Goal: Information Seeking & Learning: Learn about a topic

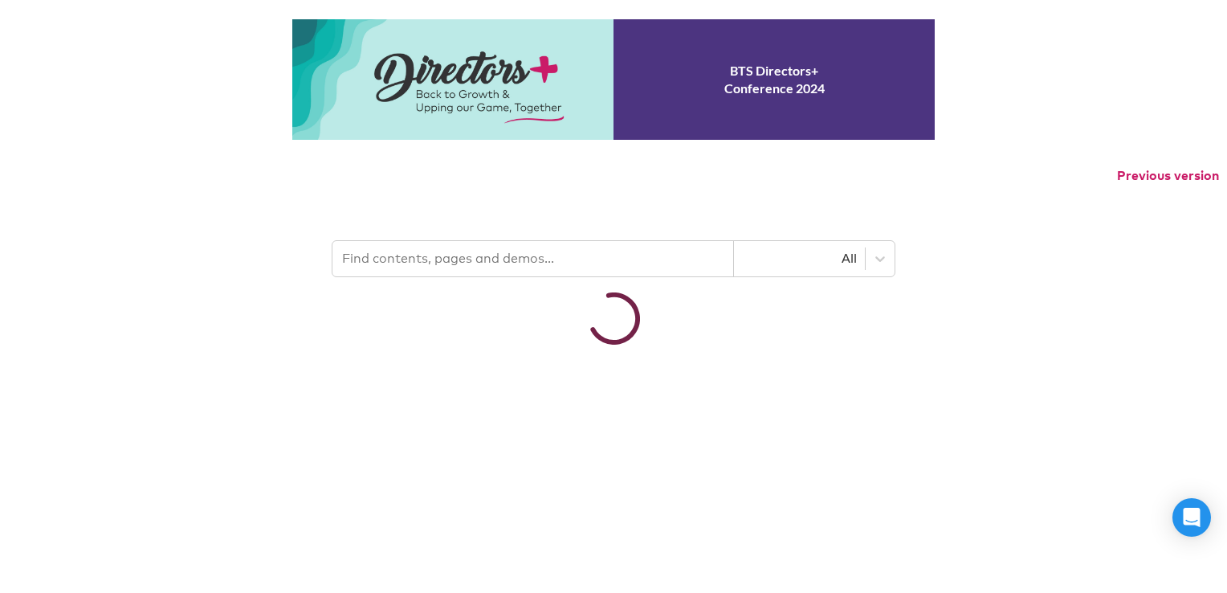
click at [463, 245] on input "text" at bounding box center [533, 258] width 402 height 35
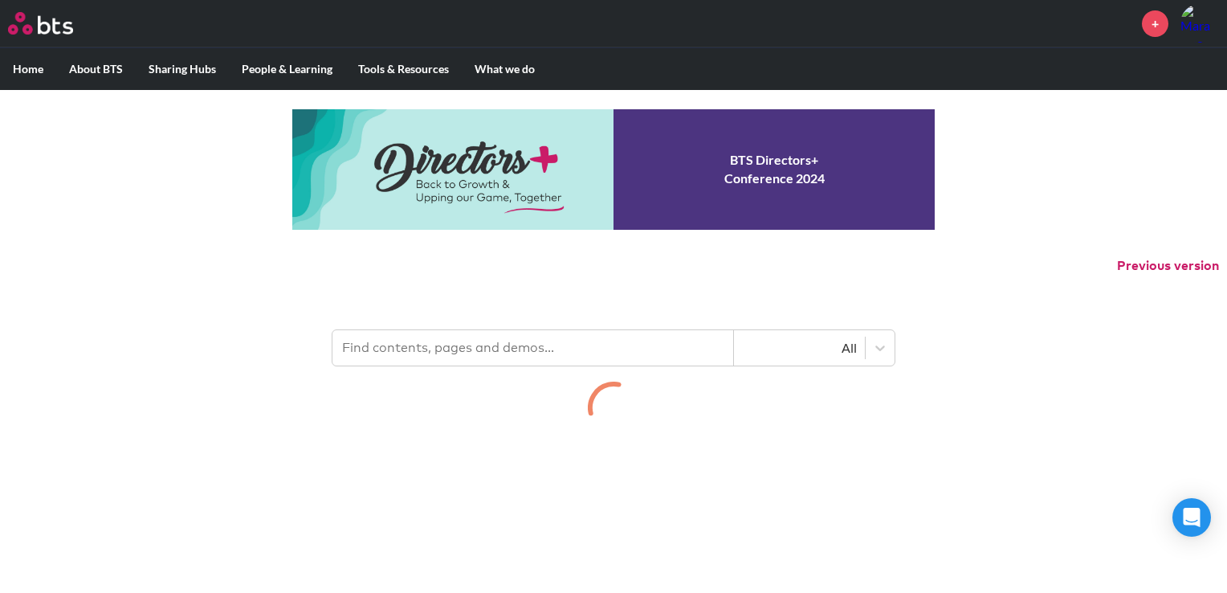
click at [450, 348] on input "text" at bounding box center [533, 347] width 402 height 35
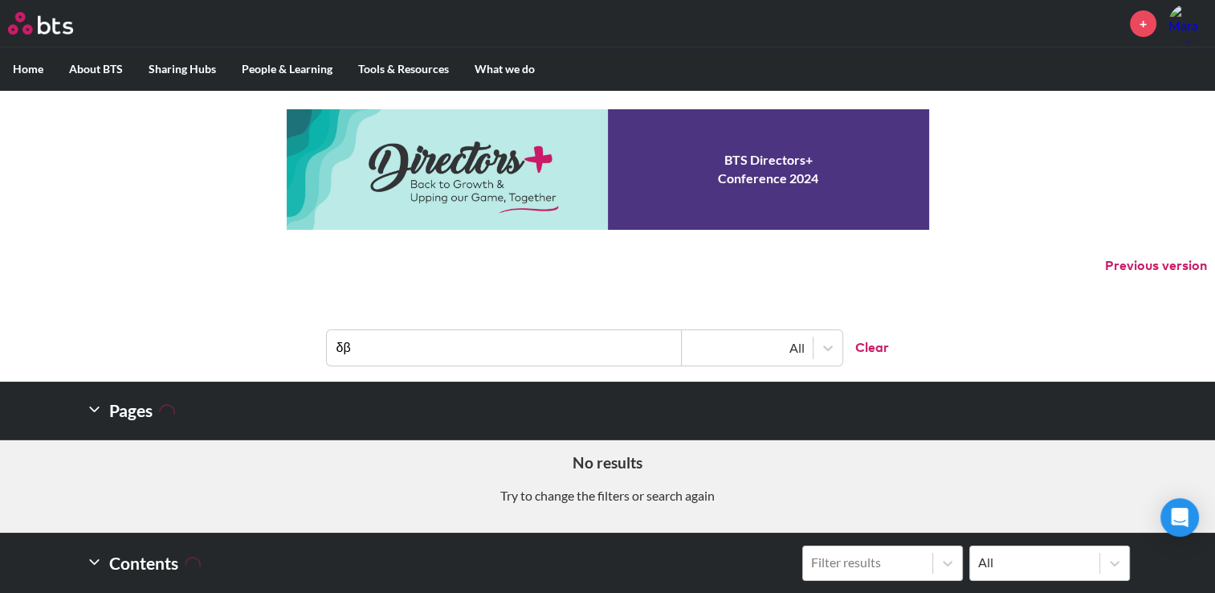
type input "δ"
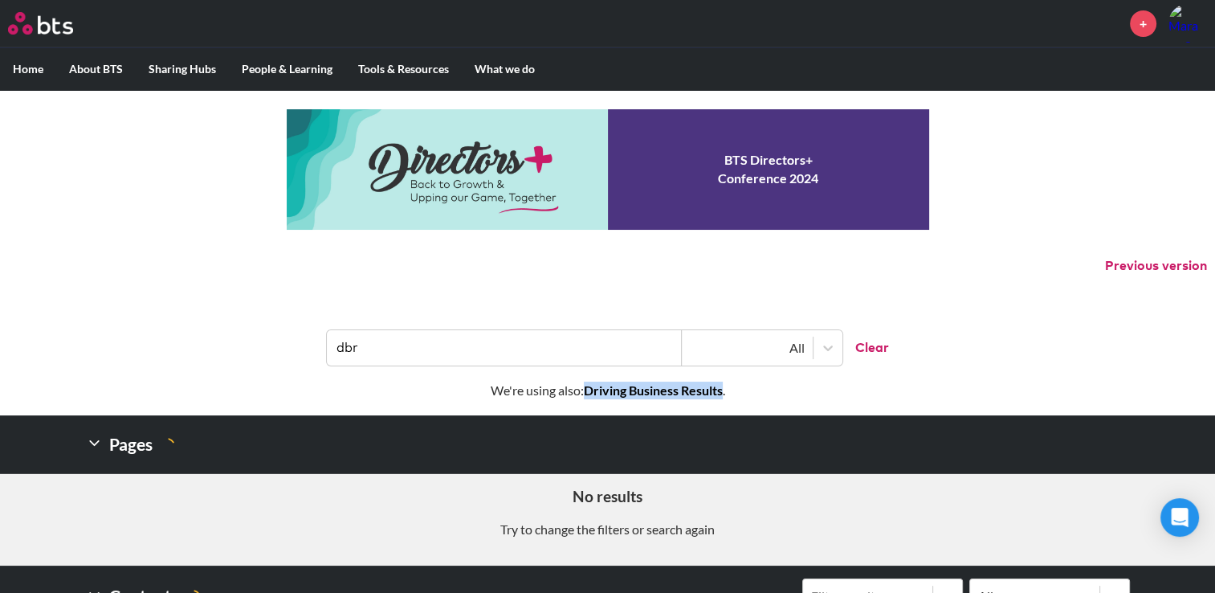
drag, startPoint x: 587, startPoint y: 388, endPoint x: 725, endPoint y: 388, distance: 138.1
click at [725, 388] on p "We're using also: Driving Business Results ." at bounding box center [607, 390] width 1215 height 18
copy strong "Driving Business Results"
drag, startPoint x: 380, startPoint y: 361, endPoint x: 398, endPoint y: 350, distance: 20.9
click at [380, 361] on input "dbr" at bounding box center [504, 347] width 355 height 35
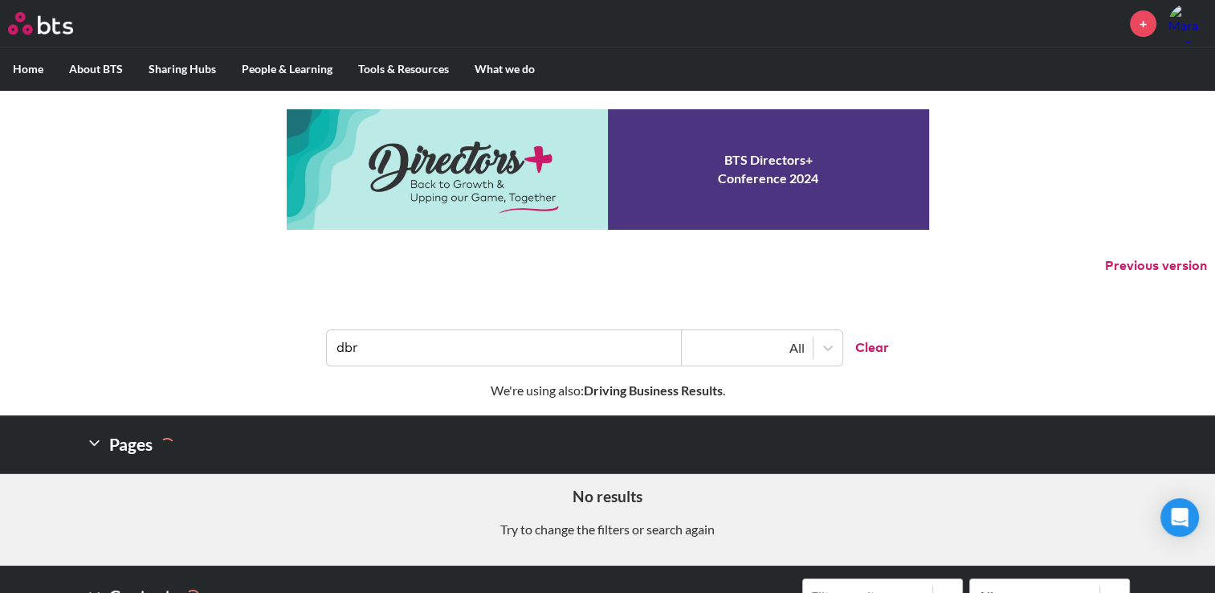
drag, startPoint x: 377, startPoint y: 349, endPoint x: 296, endPoint y: 360, distance: 82.6
click at [296, 360] on header "dbr All Clear" at bounding box center [607, 340] width 1215 height 84
paste input "Driving Business Results"
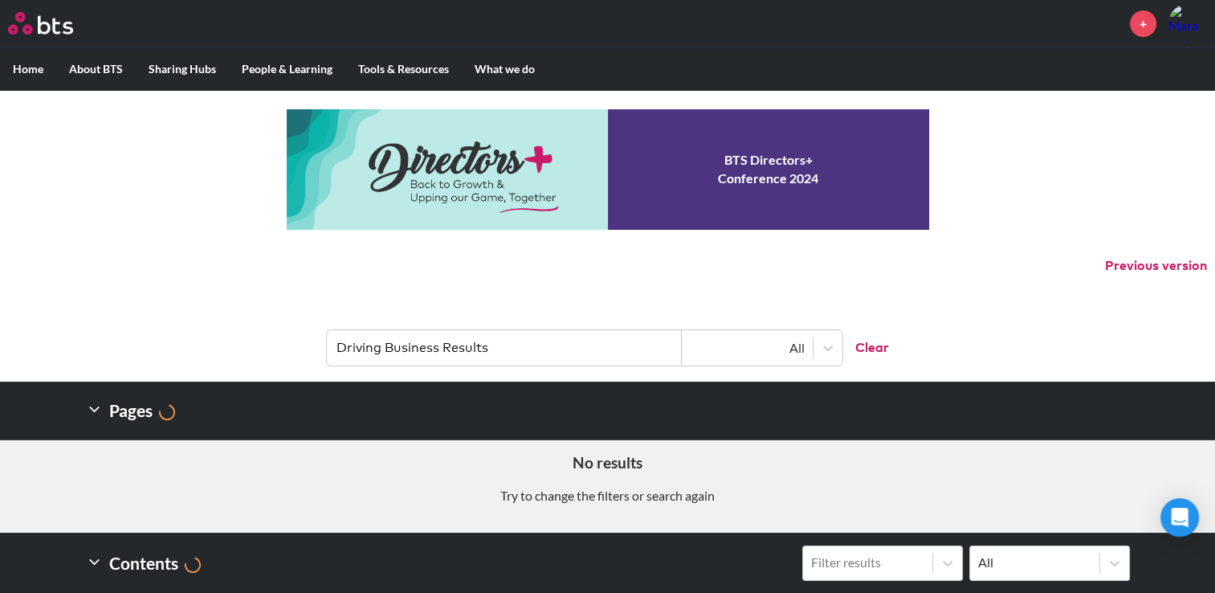
type input "Driving Business Results"
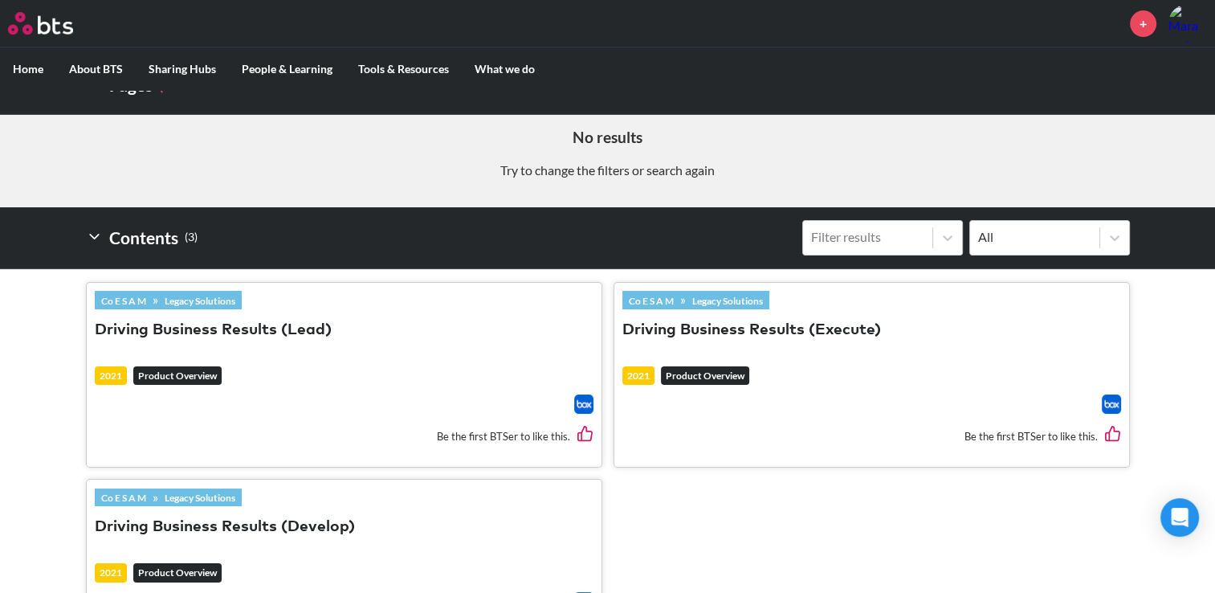
scroll to position [402, 0]
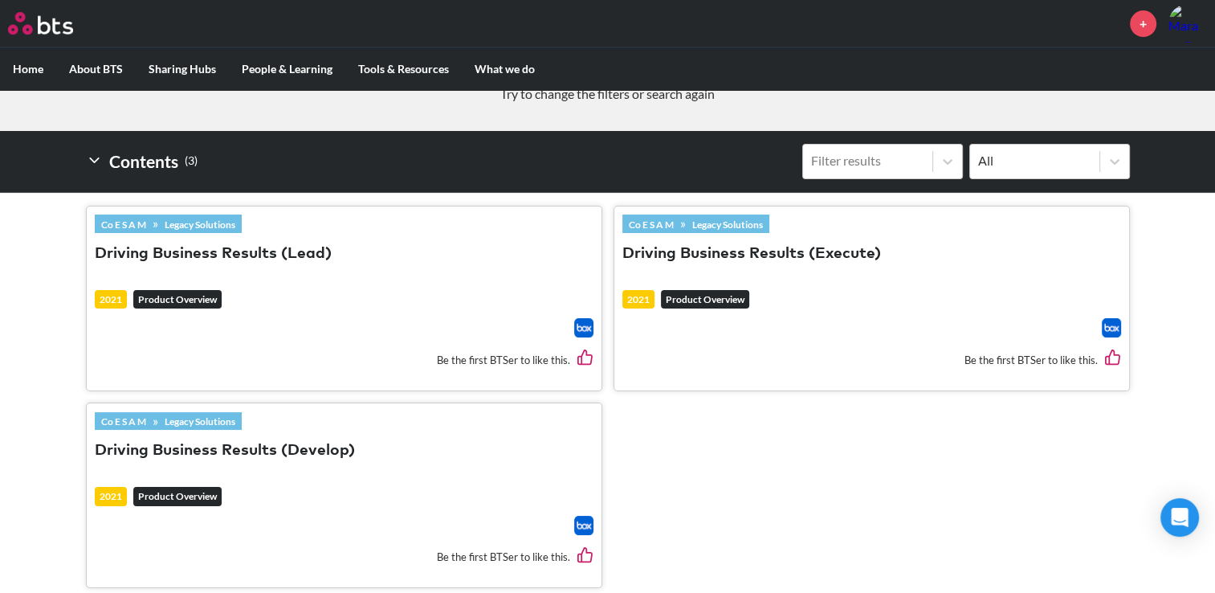
click at [210, 255] on button "Driving Business Results (Lead)" at bounding box center [213, 254] width 237 height 22
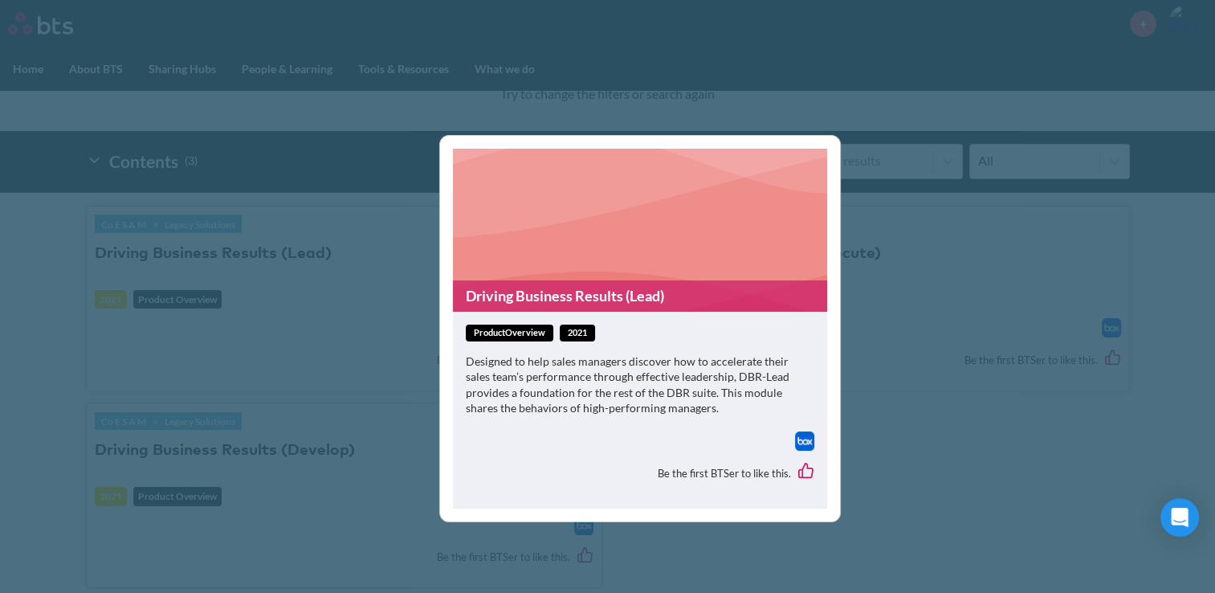
click at [517, 299] on link "Driving Business Results (Lead)" at bounding box center [640, 295] width 374 height 31
click at [891, 85] on div "Driving Business Results (Lead) productOverview 2021 Designed to help sales man…" at bounding box center [607, 296] width 1215 height 593
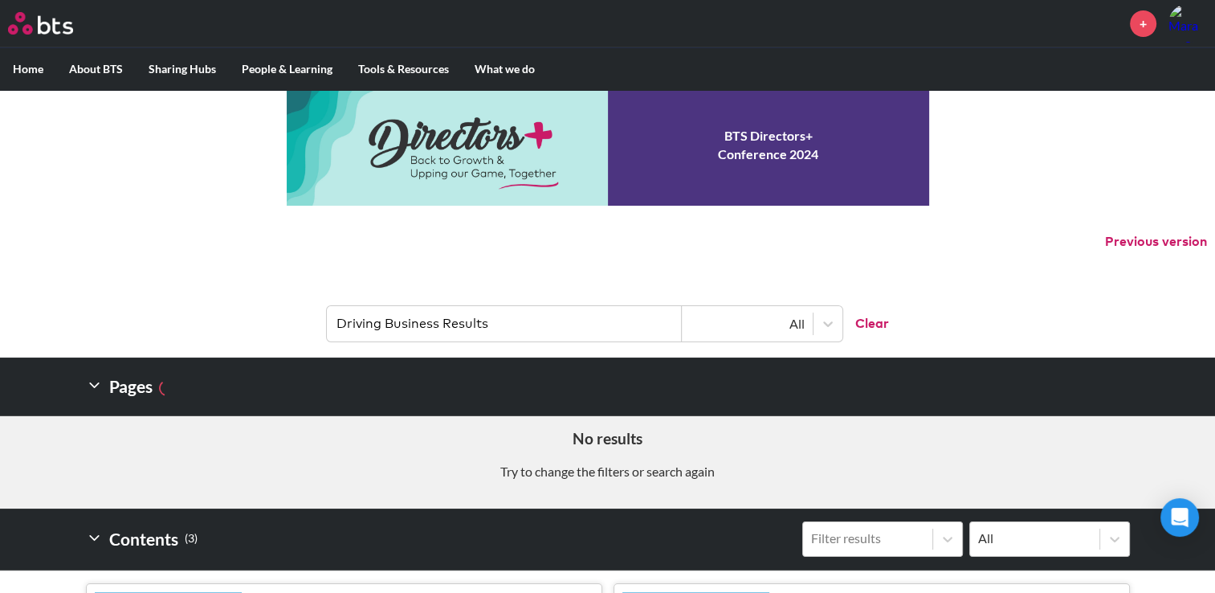
scroll to position [0, 0]
